Goal: Information Seeking & Learning: Compare options

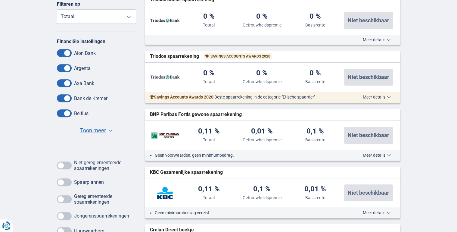
scroll to position [169, 0]
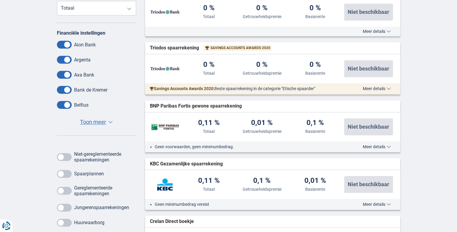
click at [62, 156] on span at bounding box center [64, 157] width 15 height 8
click at [0, 0] on input "checkbox" at bounding box center [0, 0] width 0 height 0
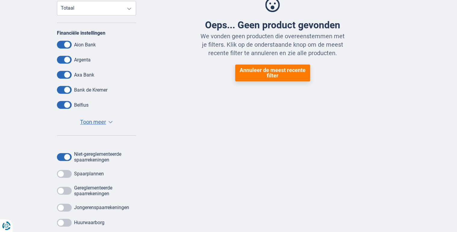
click at [62, 156] on span at bounding box center [64, 157] width 15 height 8
click at [0, 0] on input "checkbox" at bounding box center [0, 0] width 0 height 0
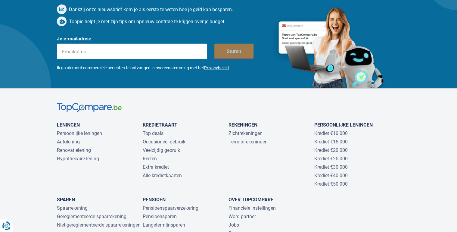
scroll to position [1950, 0]
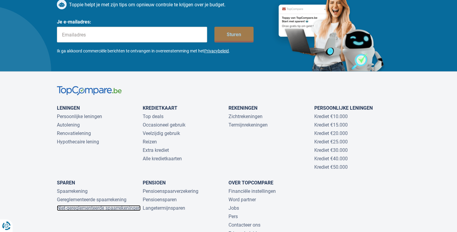
click at [100, 205] on link "Niet-gereglementeerde spaarrekeningen" at bounding box center [99, 208] width 84 height 6
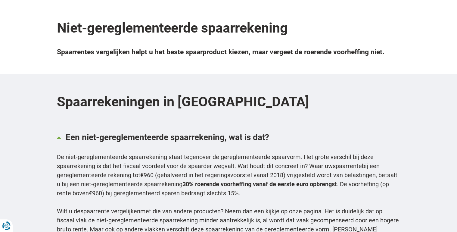
scroll to position [891, 0]
